Goal: Task Accomplishment & Management: Manage account settings

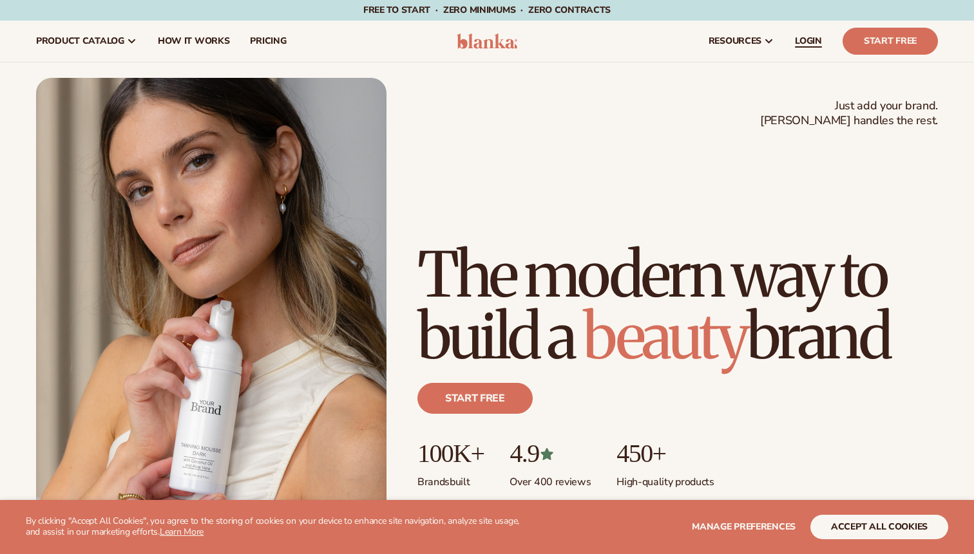
click at [797, 42] on span "LOGIN" at bounding box center [808, 41] width 27 height 10
